Goal: Information Seeking & Learning: Learn about a topic

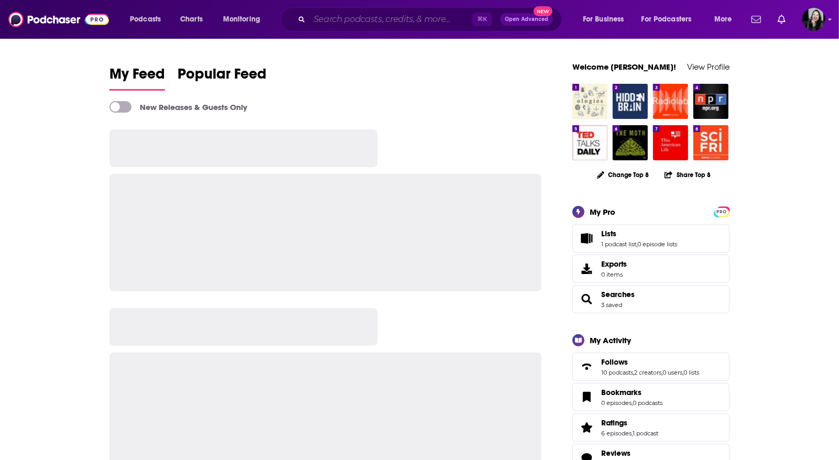
click at [310, 21] on input "Search podcasts, credits, & more..." at bounding box center [391, 19] width 163 height 17
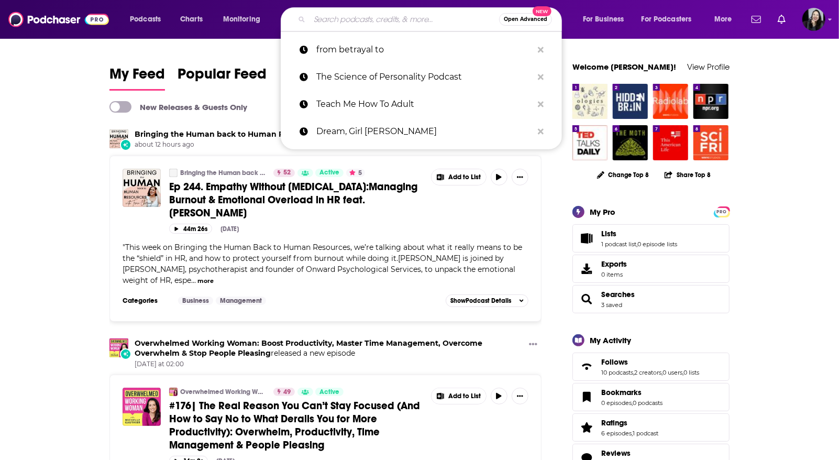
paste input "From Betrayal to Breakthrough"
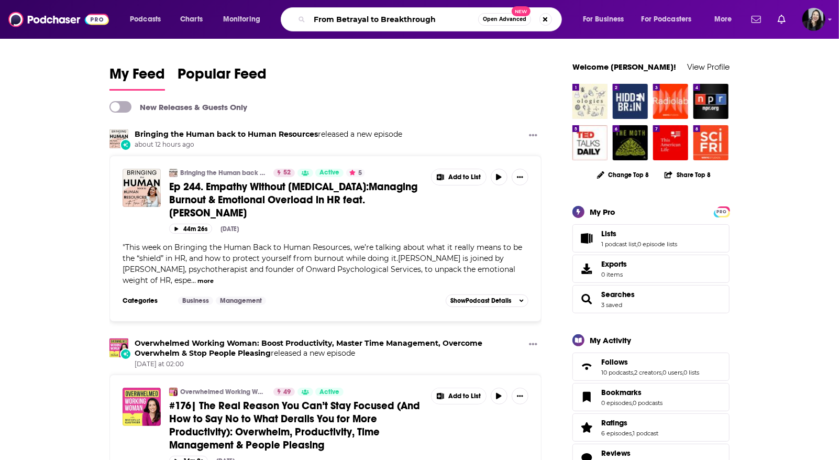
type input "From Betrayal to Breakthrough"
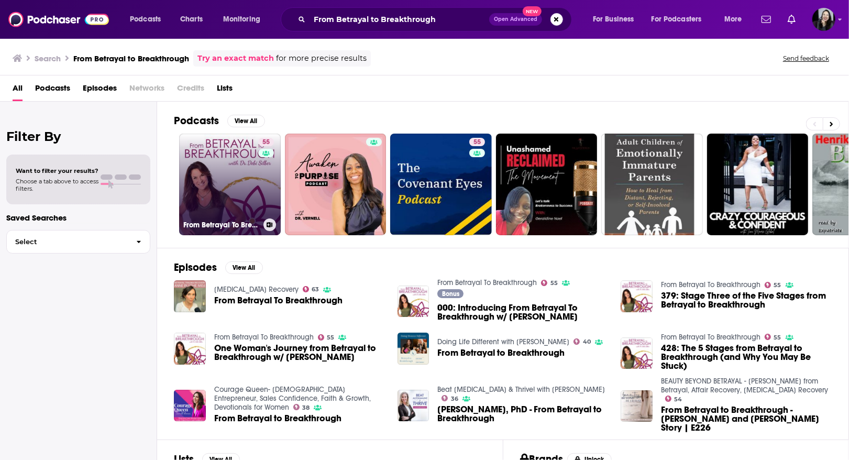
click at [211, 187] on link "55 From Betrayal To Breakthrough" at bounding box center [230, 185] width 102 height 102
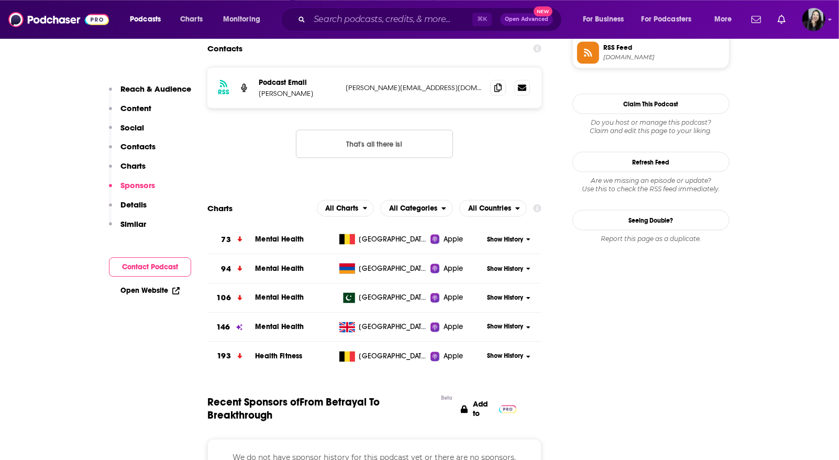
scroll to position [977, 0]
